Goal: Transaction & Acquisition: Purchase product/service

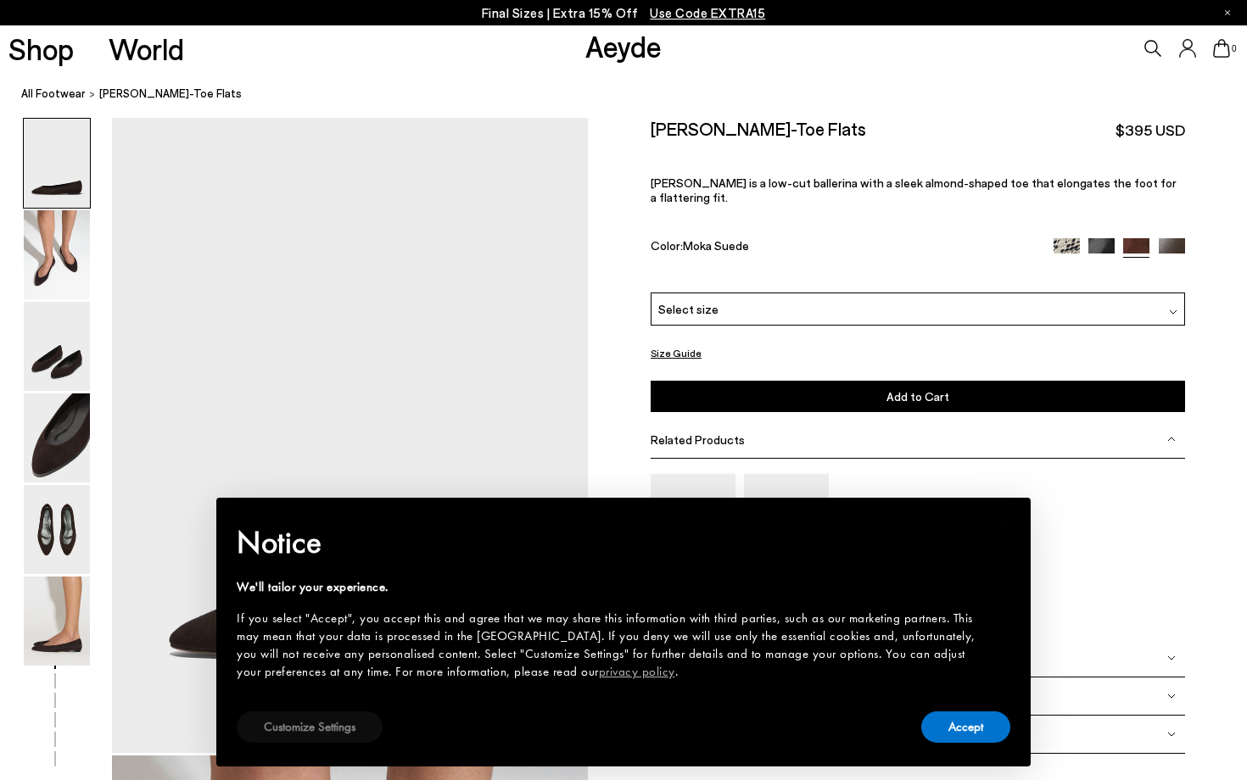
click at [353, 720] on button "Customize Settings" at bounding box center [310, 727] width 146 height 31
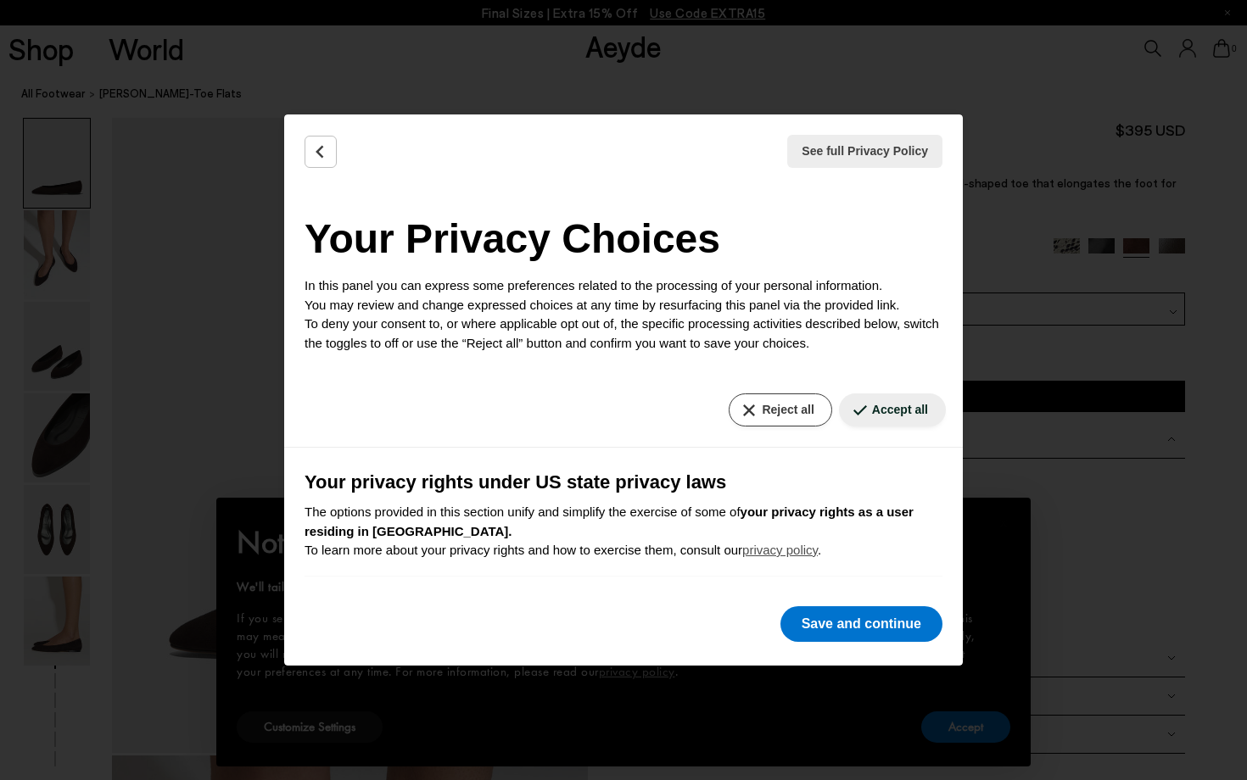
click at [783, 412] on button "Reject all" at bounding box center [780, 410] width 103 height 33
click at [743, 404] on button "Reject all" at bounding box center [780, 410] width 103 height 33
click at [840, 623] on button "Save and continue" at bounding box center [861, 624] width 162 height 36
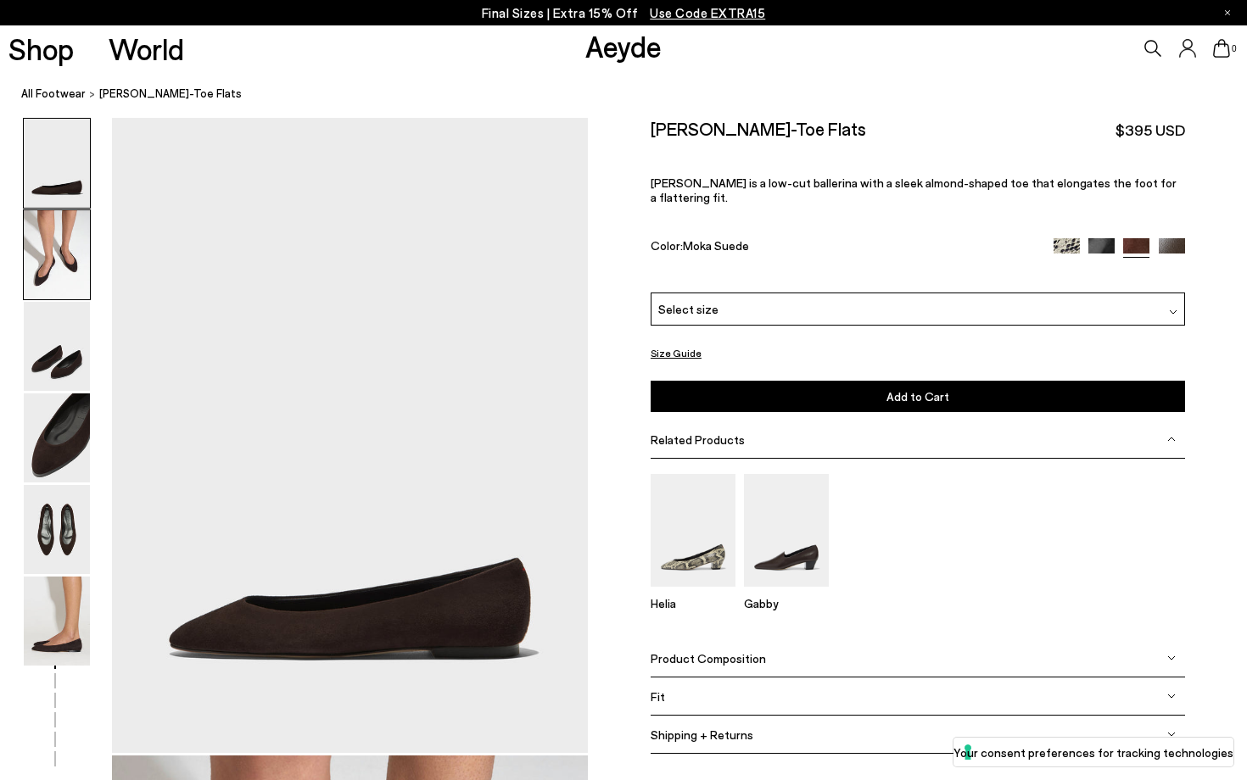
click at [62, 251] on img at bounding box center [57, 254] width 66 height 89
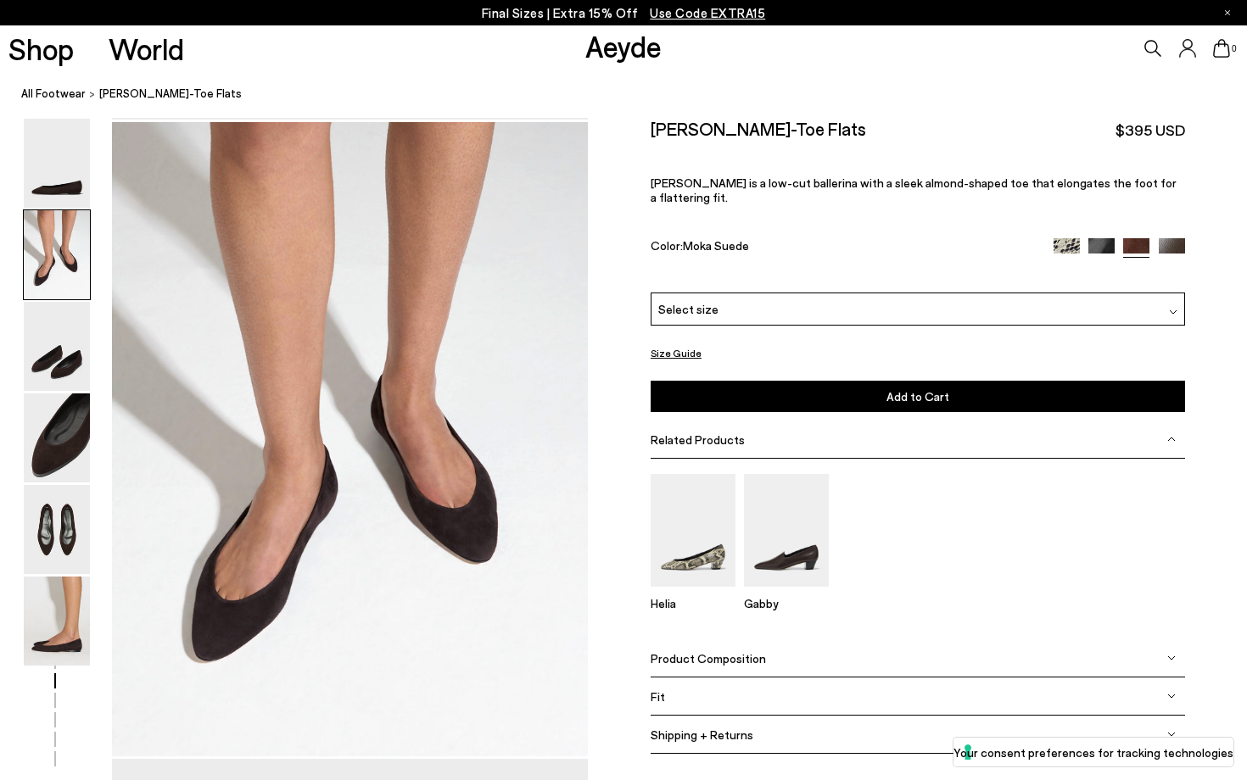
scroll to position [638, 0]
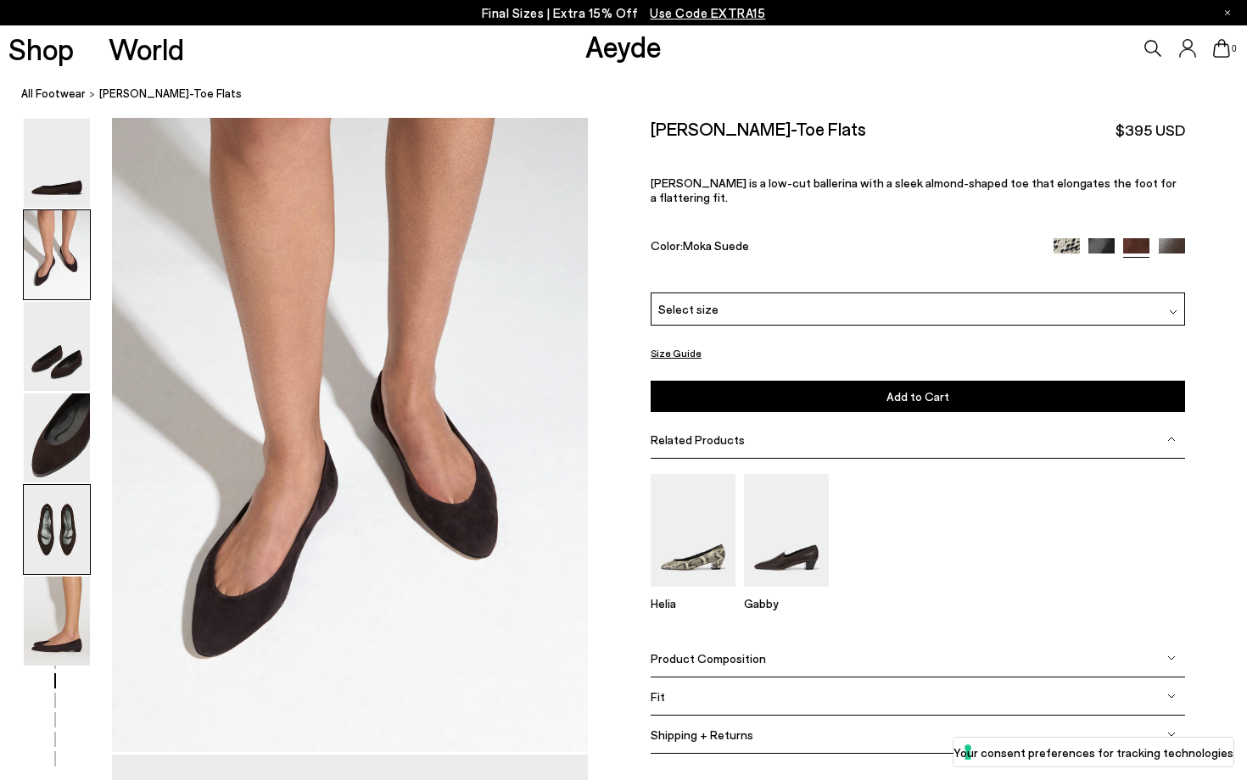
click at [57, 528] on img at bounding box center [57, 529] width 66 height 89
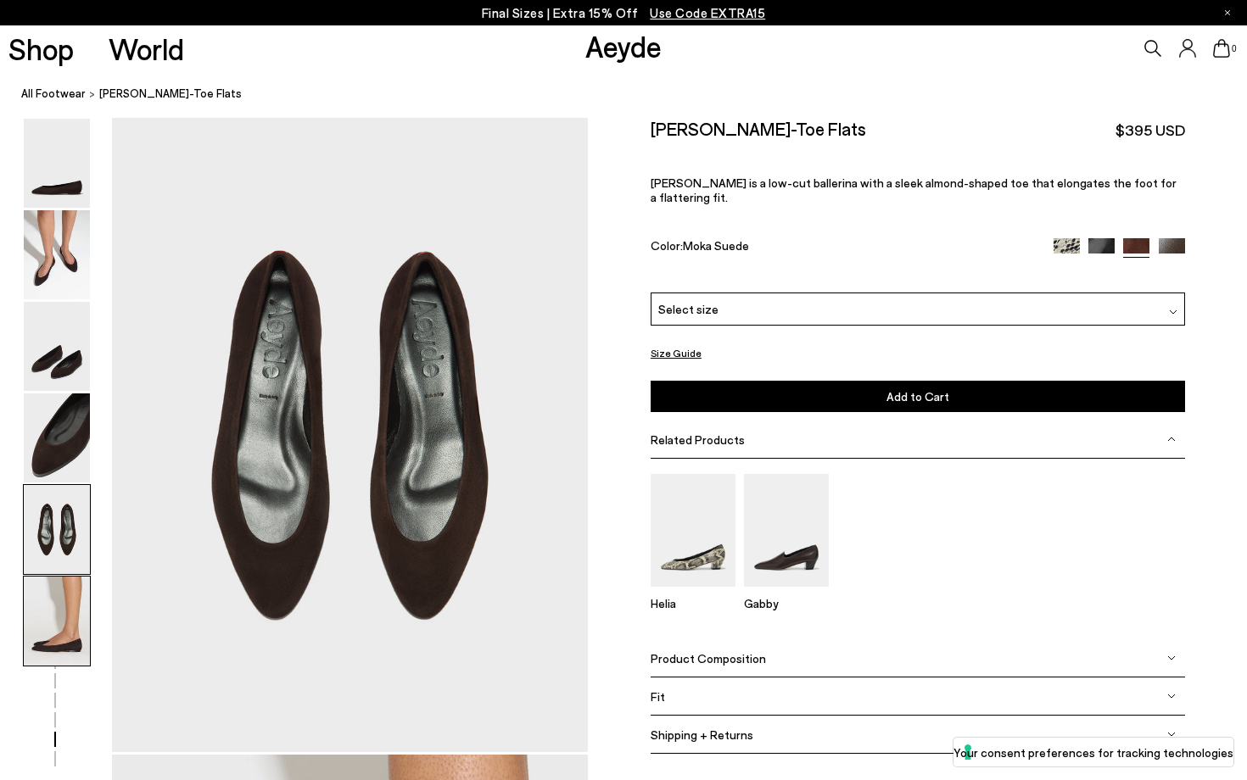
click at [53, 612] on img at bounding box center [57, 621] width 66 height 89
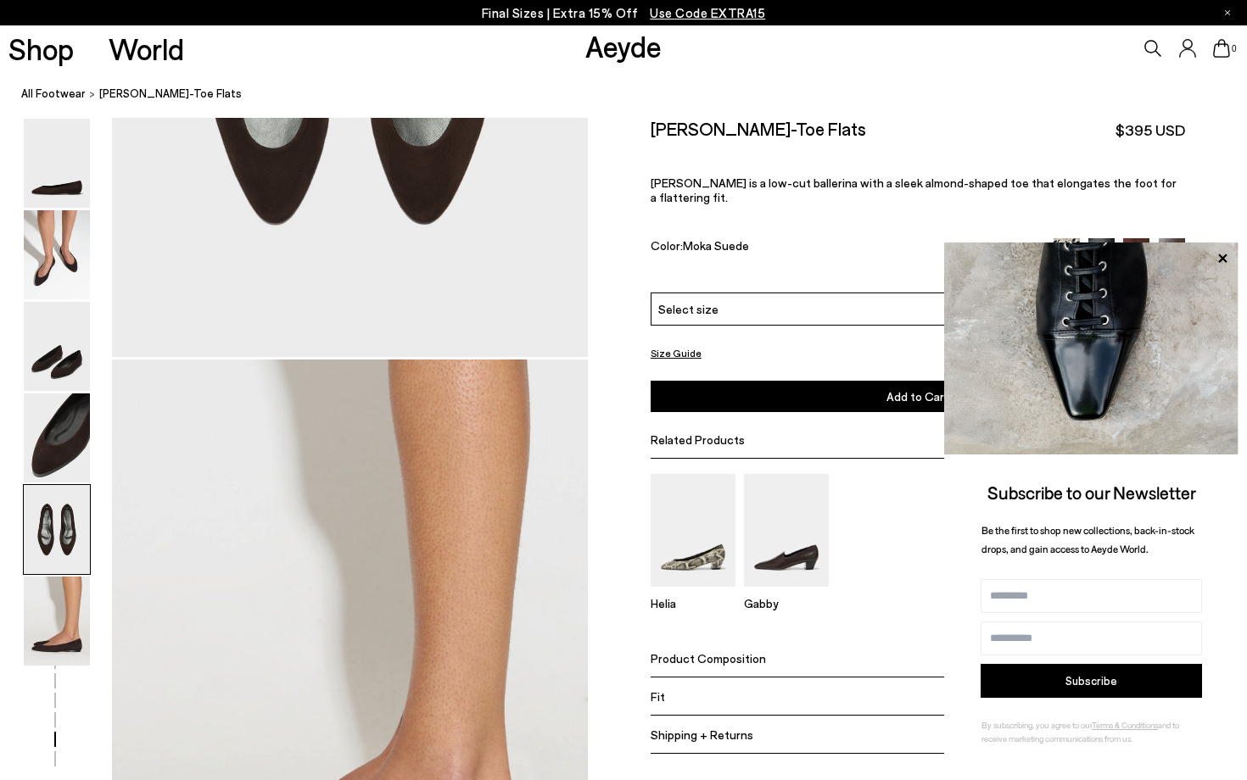
scroll to position [2909, 0]
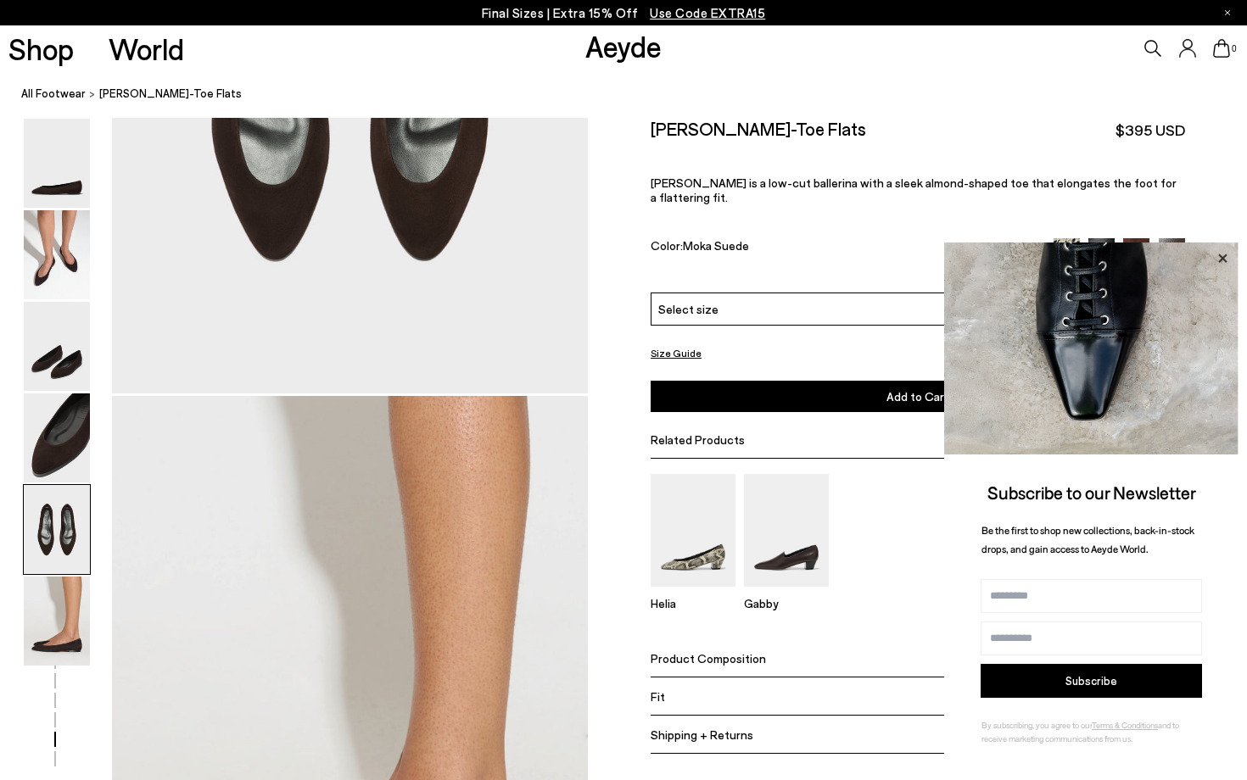
click at [1221, 259] on icon at bounding box center [1222, 258] width 8 height 8
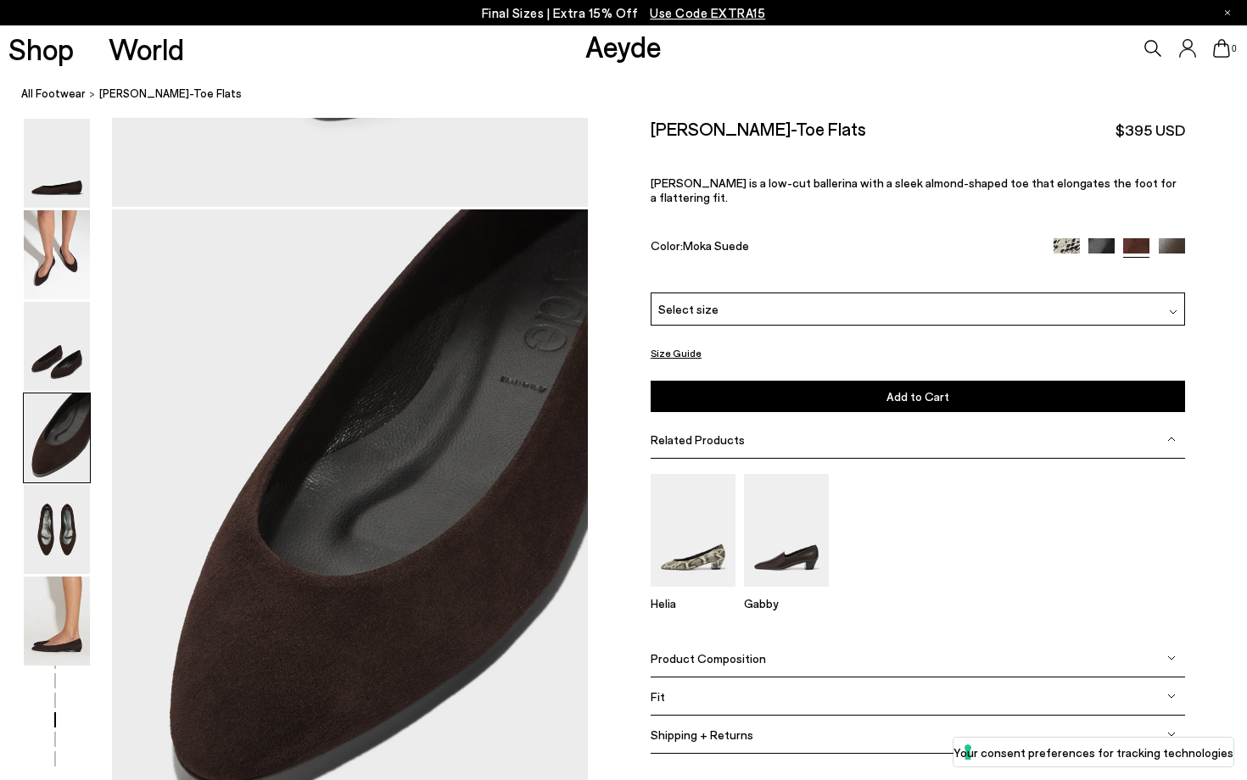
scroll to position [1807, 0]
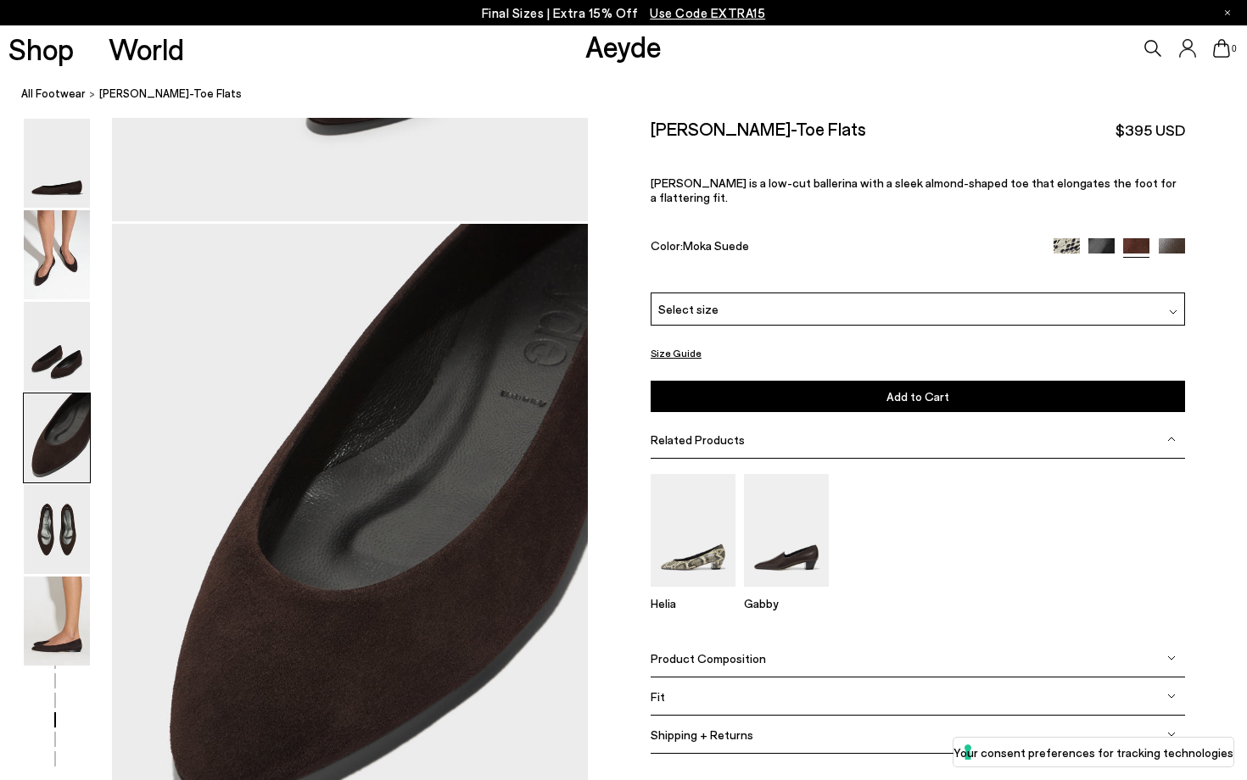
click at [833, 293] on div "Select size" at bounding box center [918, 309] width 534 height 33
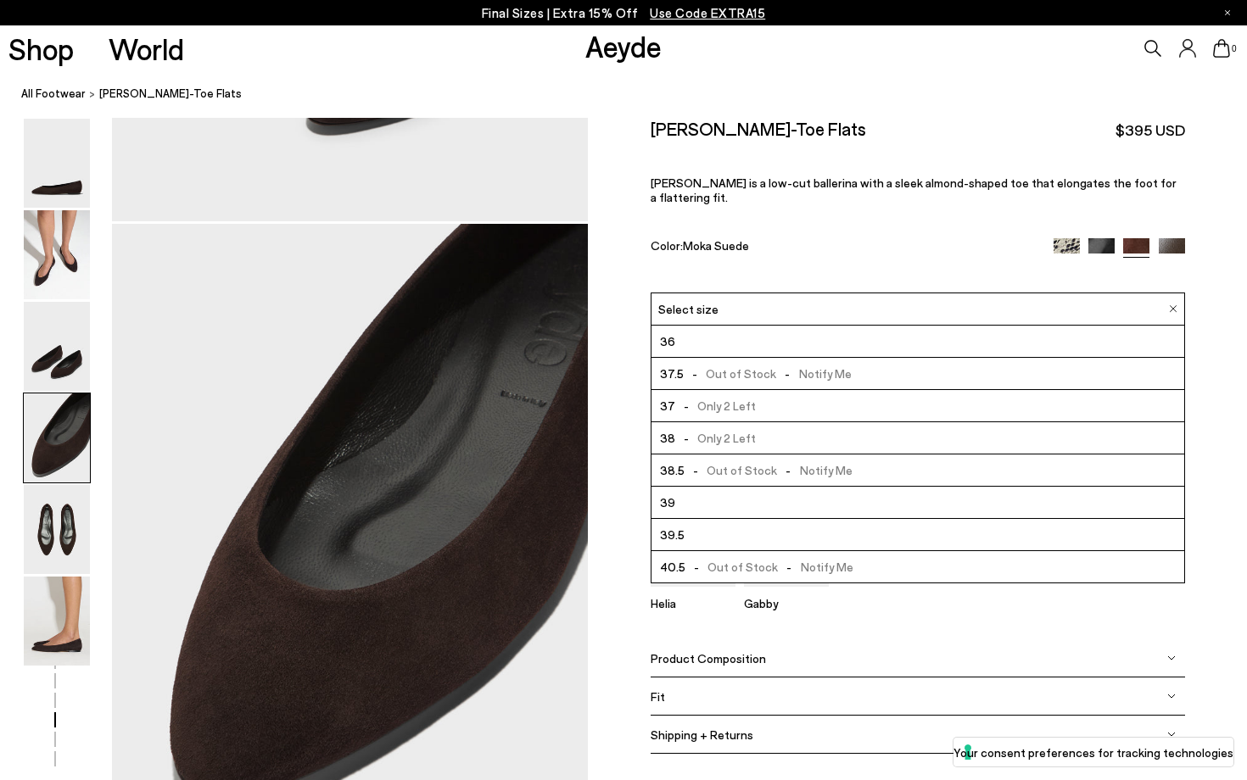
click at [758, 422] on li "38 - Only 2 Left" at bounding box center [917, 438] width 533 height 32
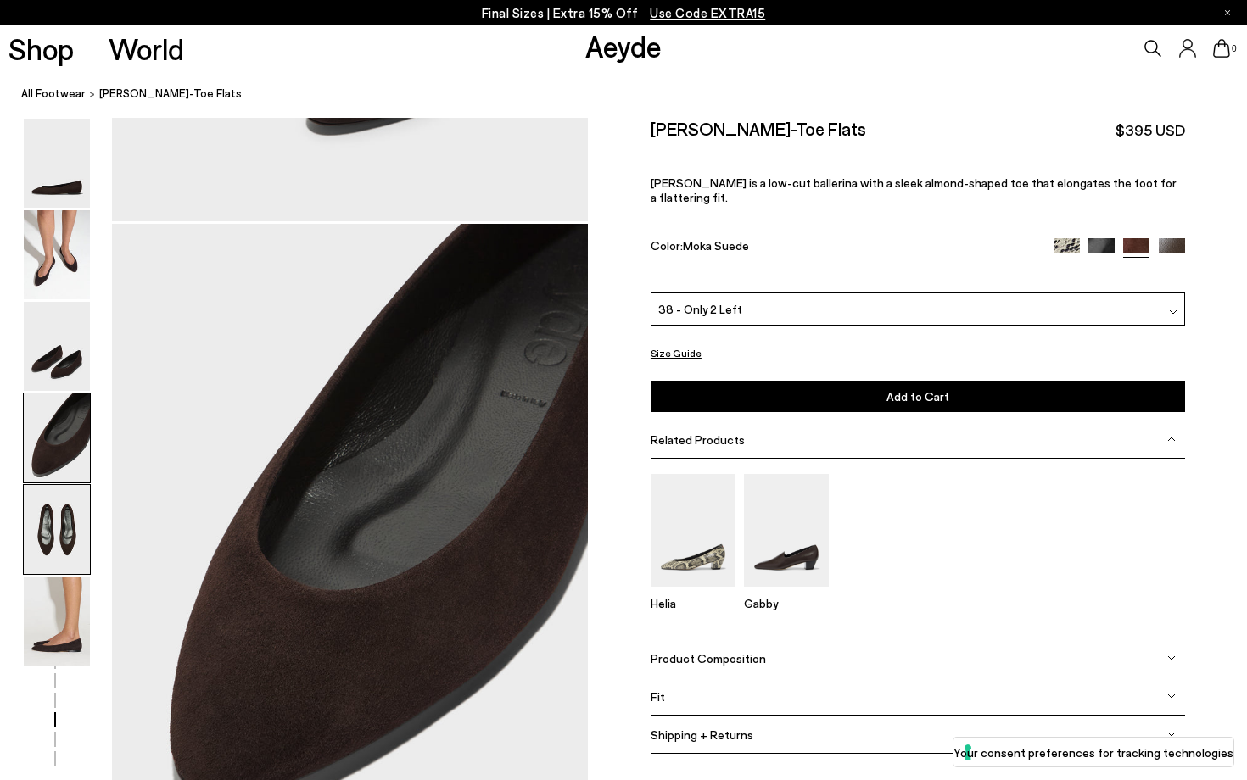
click at [48, 538] on img at bounding box center [57, 529] width 66 height 89
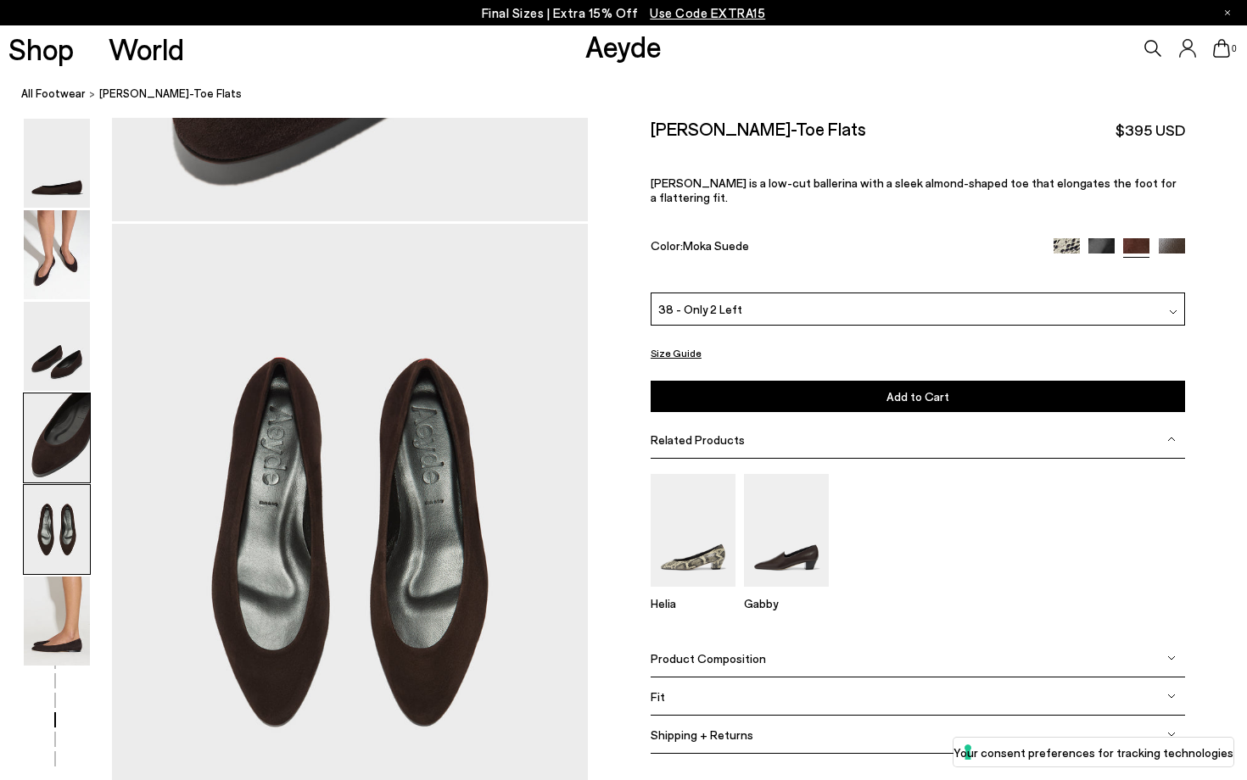
scroll to position [2551, 0]
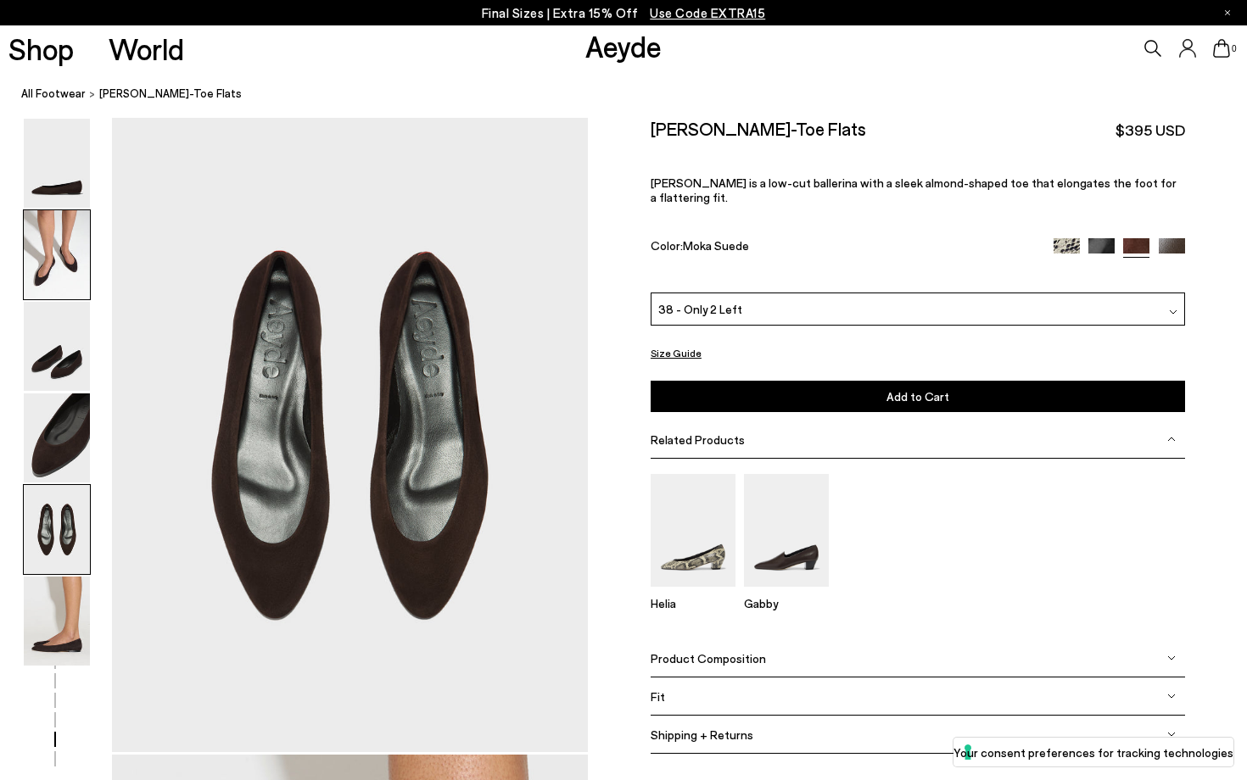
click at [53, 260] on img at bounding box center [57, 254] width 66 height 89
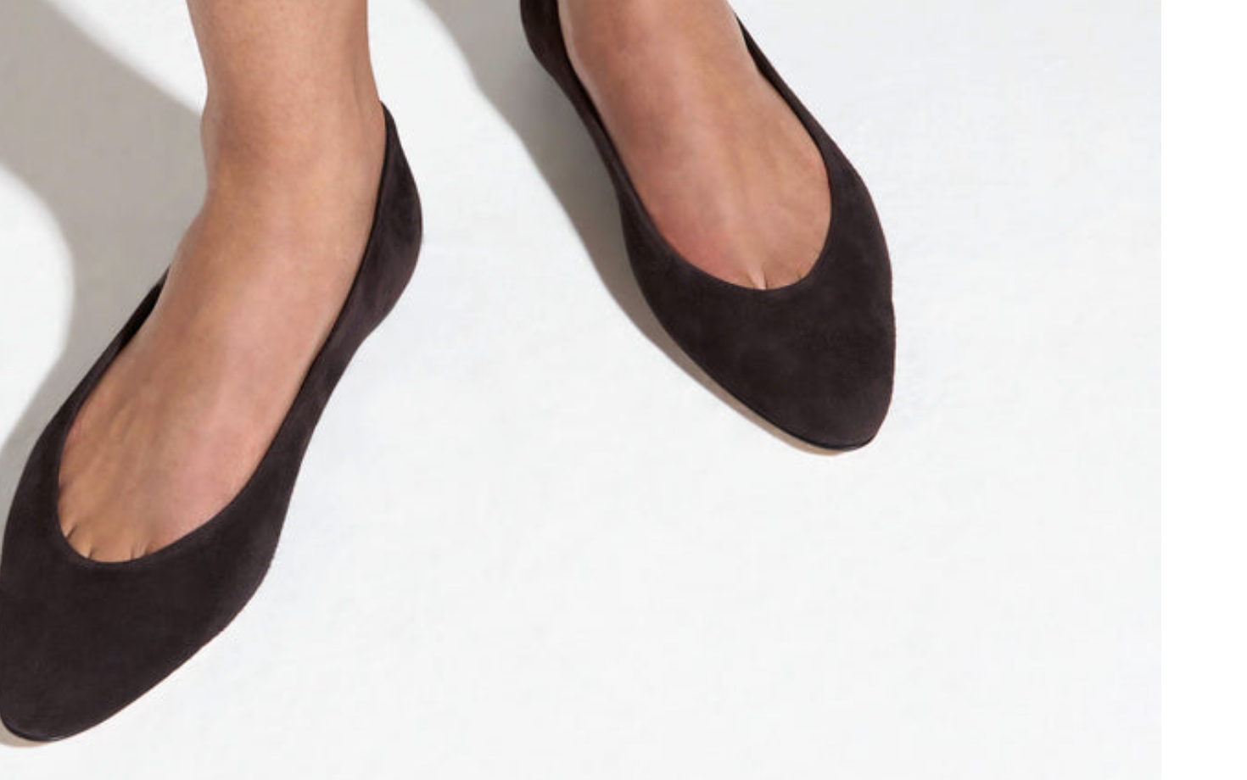
scroll to position [677, 0]
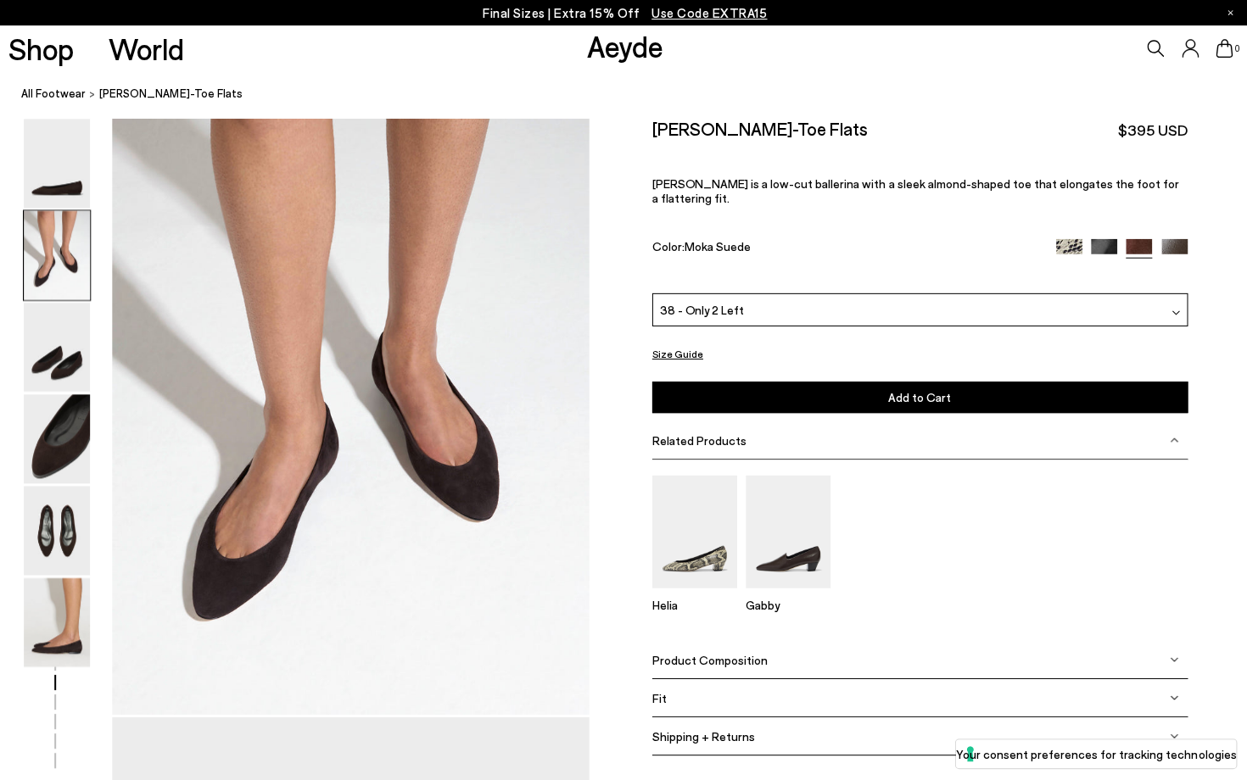
click at [773, 381] on button "Add to Cart Select a Size First" at bounding box center [918, 396] width 534 height 31
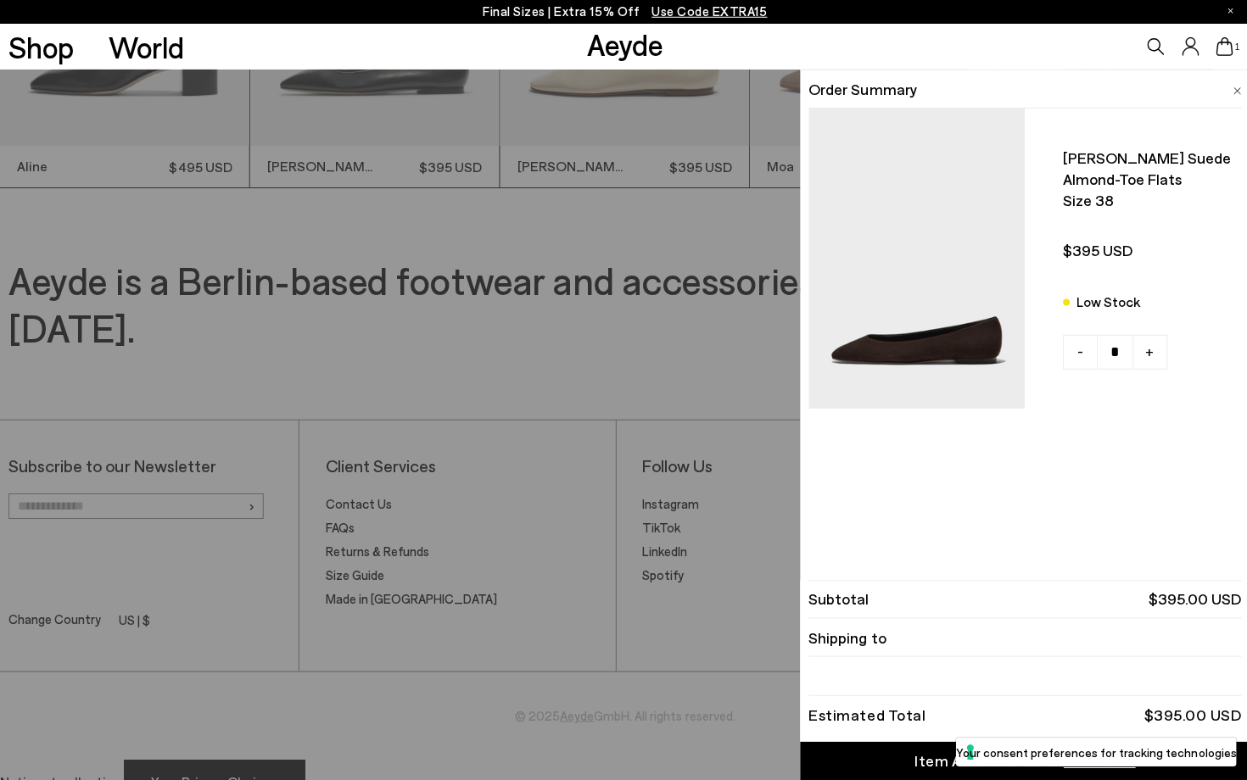
scroll to position [4252, 0]
click at [406, 735] on div "Quick Add Color Size View Details Order Summary [PERSON_NAME] suede almond-toe …" at bounding box center [623, 425] width 1247 height 709
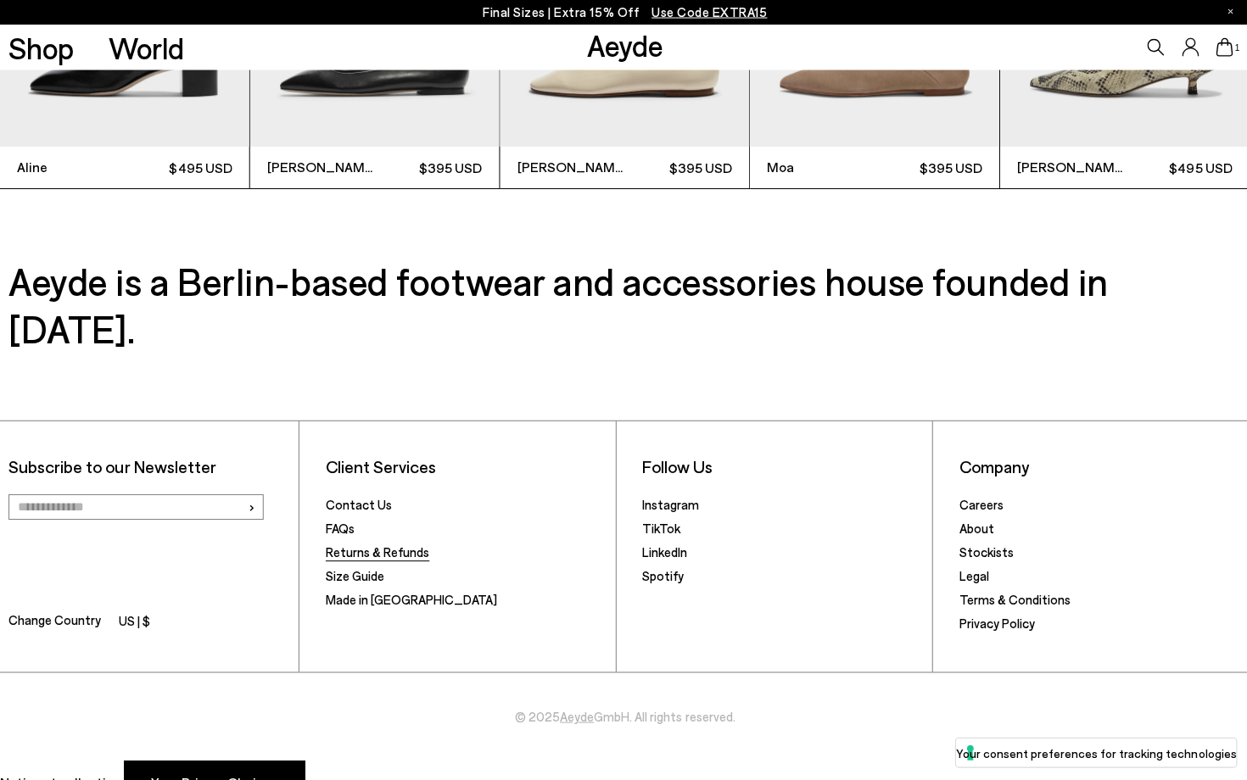
click at [411, 545] on link "Returns & Refunds" at bounding box center [376, 552] width 103 height 15
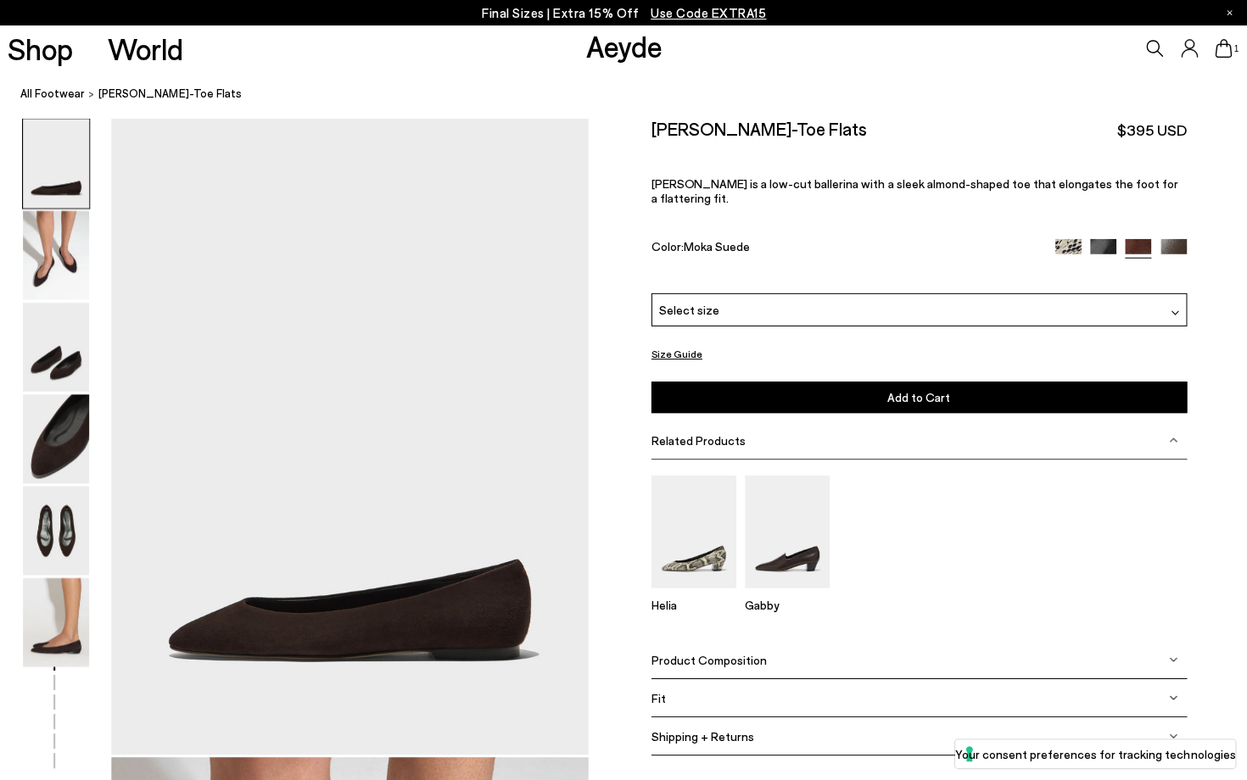
scroll to position [0, 0]
click at [1217, 44] on icon at bounding box center [1221, 48] width 17 height 19
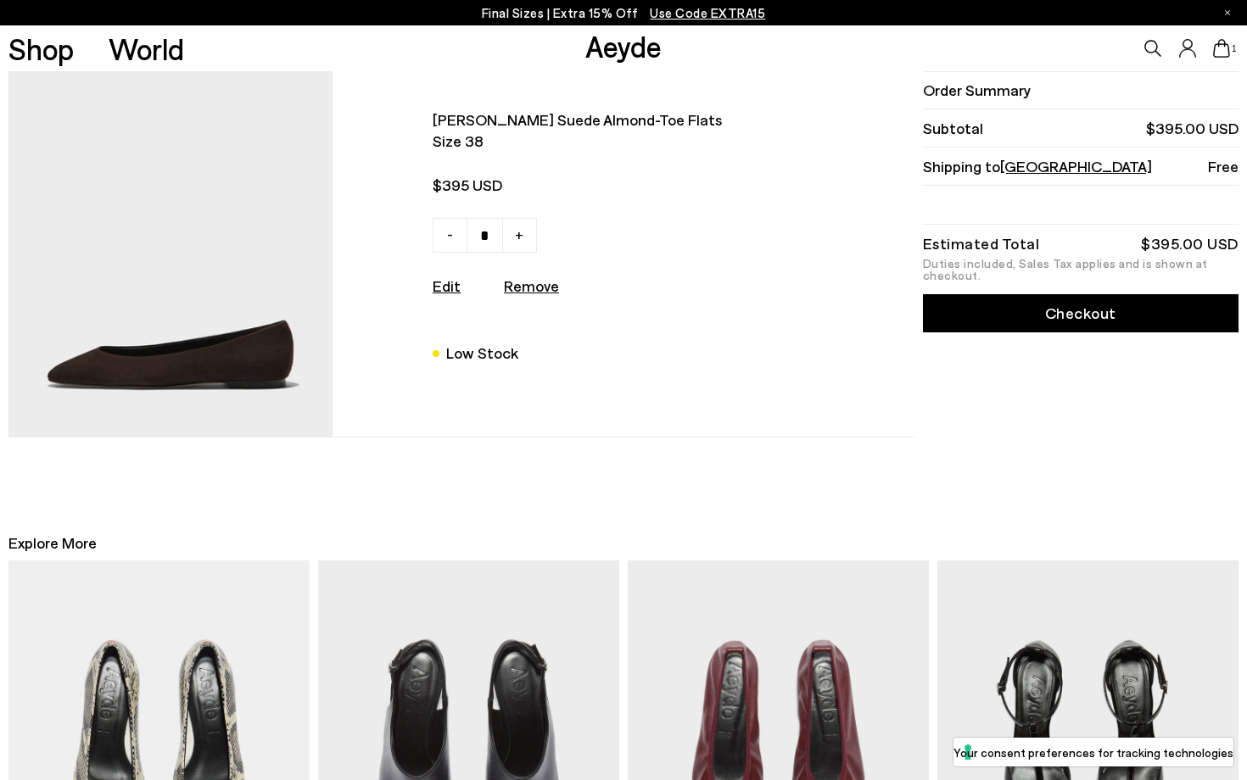
scroll to position [34, 0]
